Goal: Transaction & Acquisition: Purchase product/service

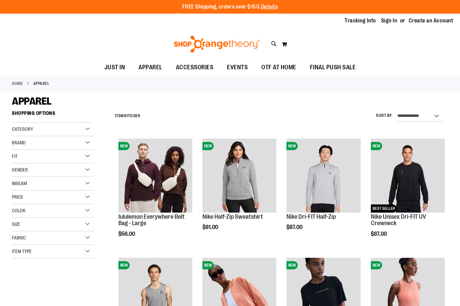
click at [87, 252] on div "Item Type" at bounding box center [53, 252] width 82 height 14
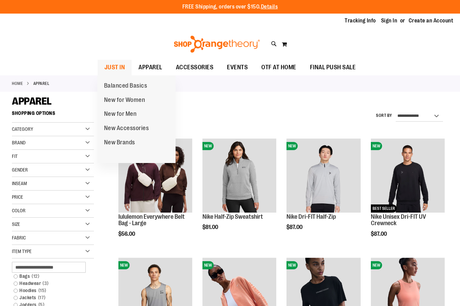
click at [117, 62] on span "JUST IN" at bounding box center [114, 67] width 21 height 15
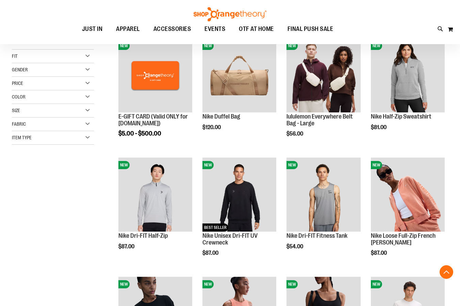
scroll to position [136, 0]
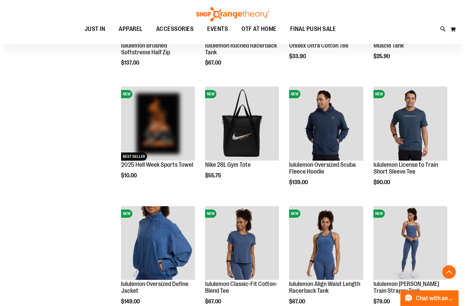
scroll to position [544, 0]
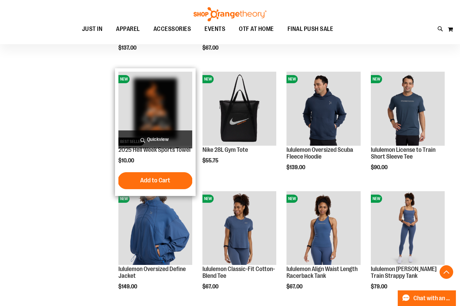
type input "**********"
click at [157, 137] on span "Quickview" at bounding box center [155, 140] width 74 height 18
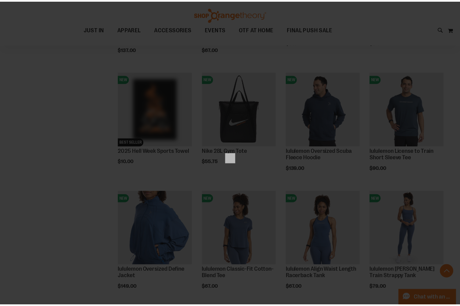
scroll to position [0, 0]
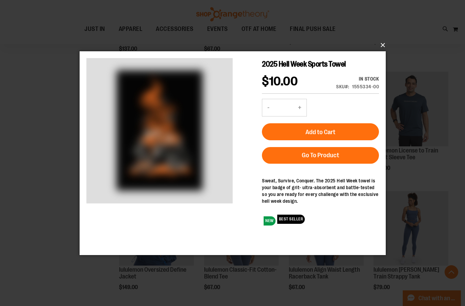
click at [380, 43] on button "×" at bounding box center [235, 45] width 306 height 15
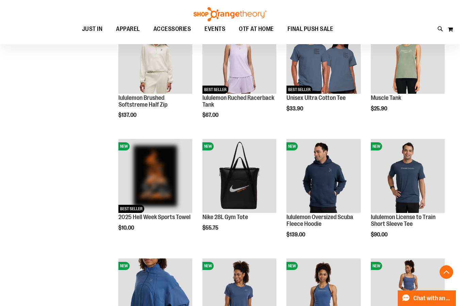
scroll to position [476, 0]
